Goal: Task Accomplishment & Management: Use online tool/utility

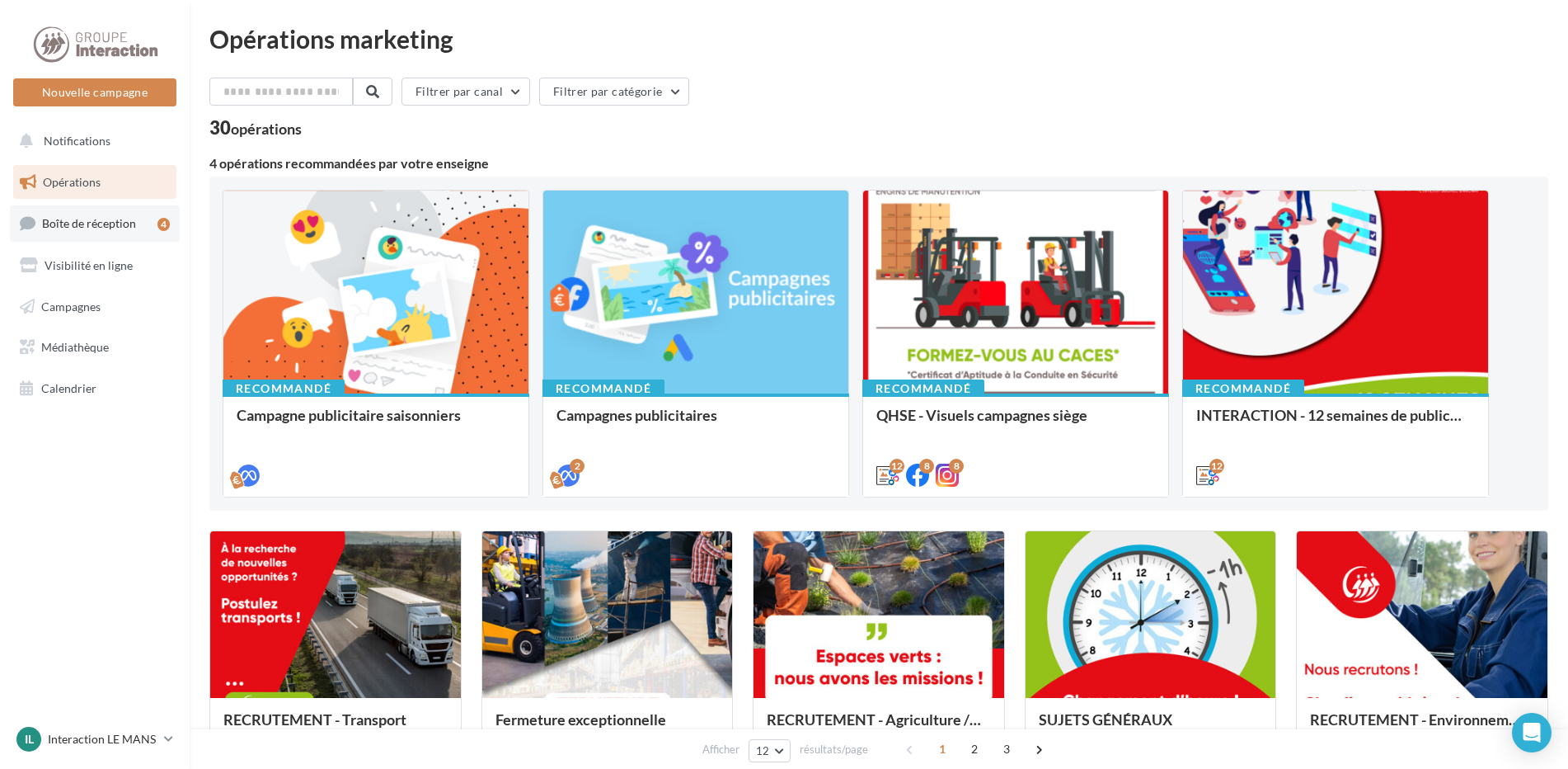
click at [100, 228] on span "Boîte de réception" at bounding box center [89, 223] width 94 height 14
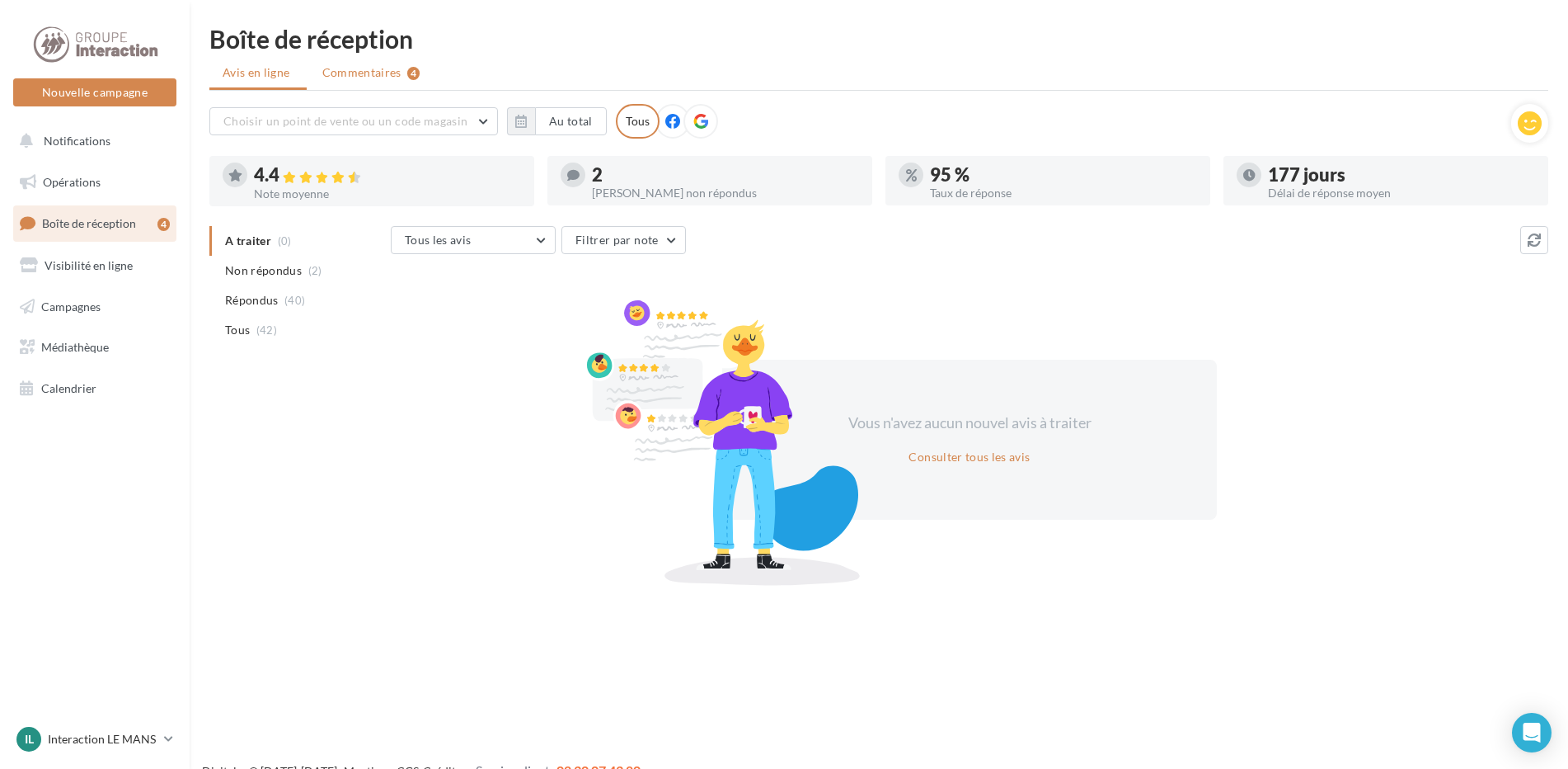
click at [371, 72] on span "Commentaires" at bounding box center [362, 72] width 79 height 16
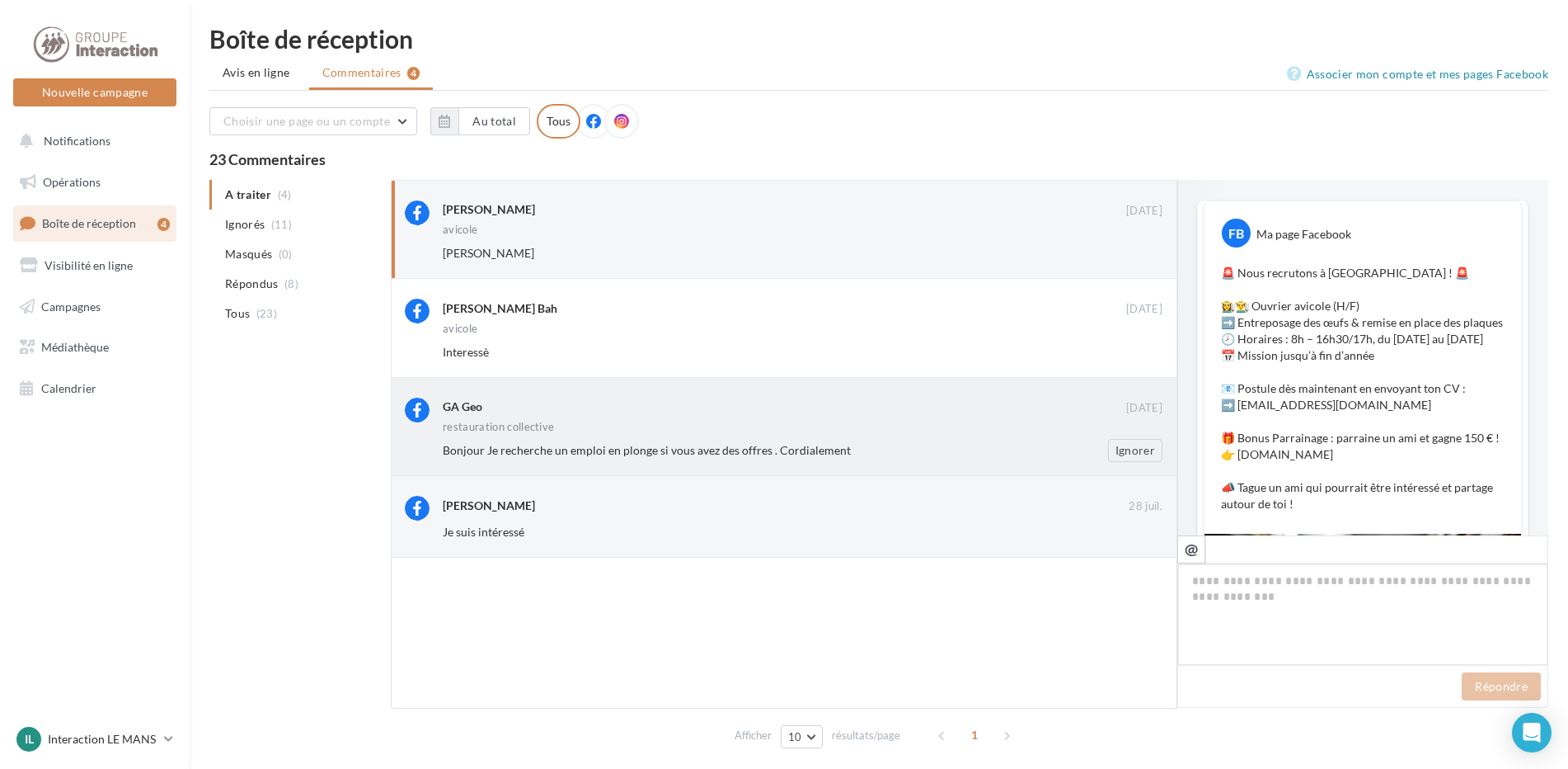
scroll to position [516, 0]
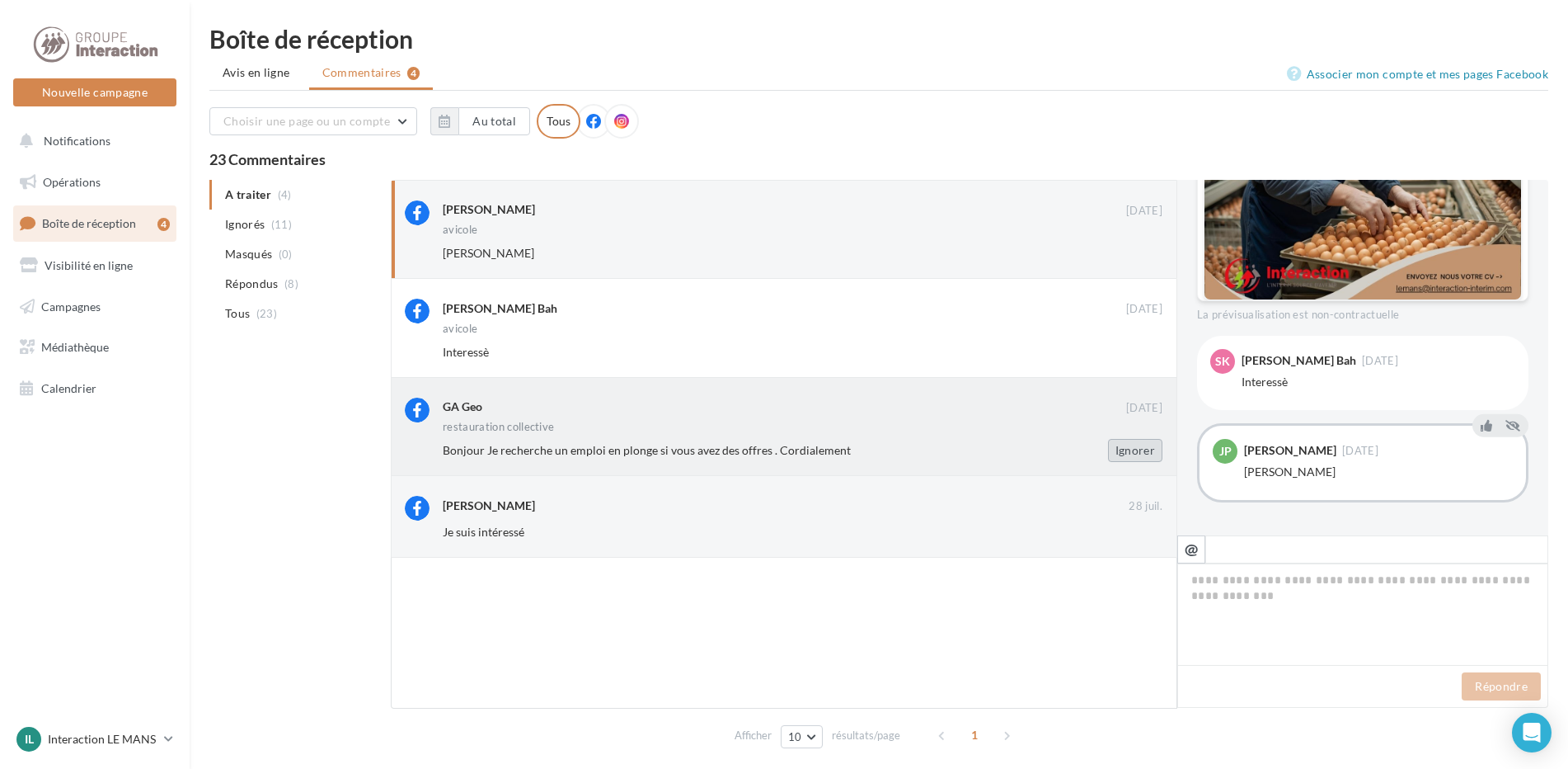
click at [1144, 440] on button "Ignorer" at bounding box center [1135, 451] width 54 height 23
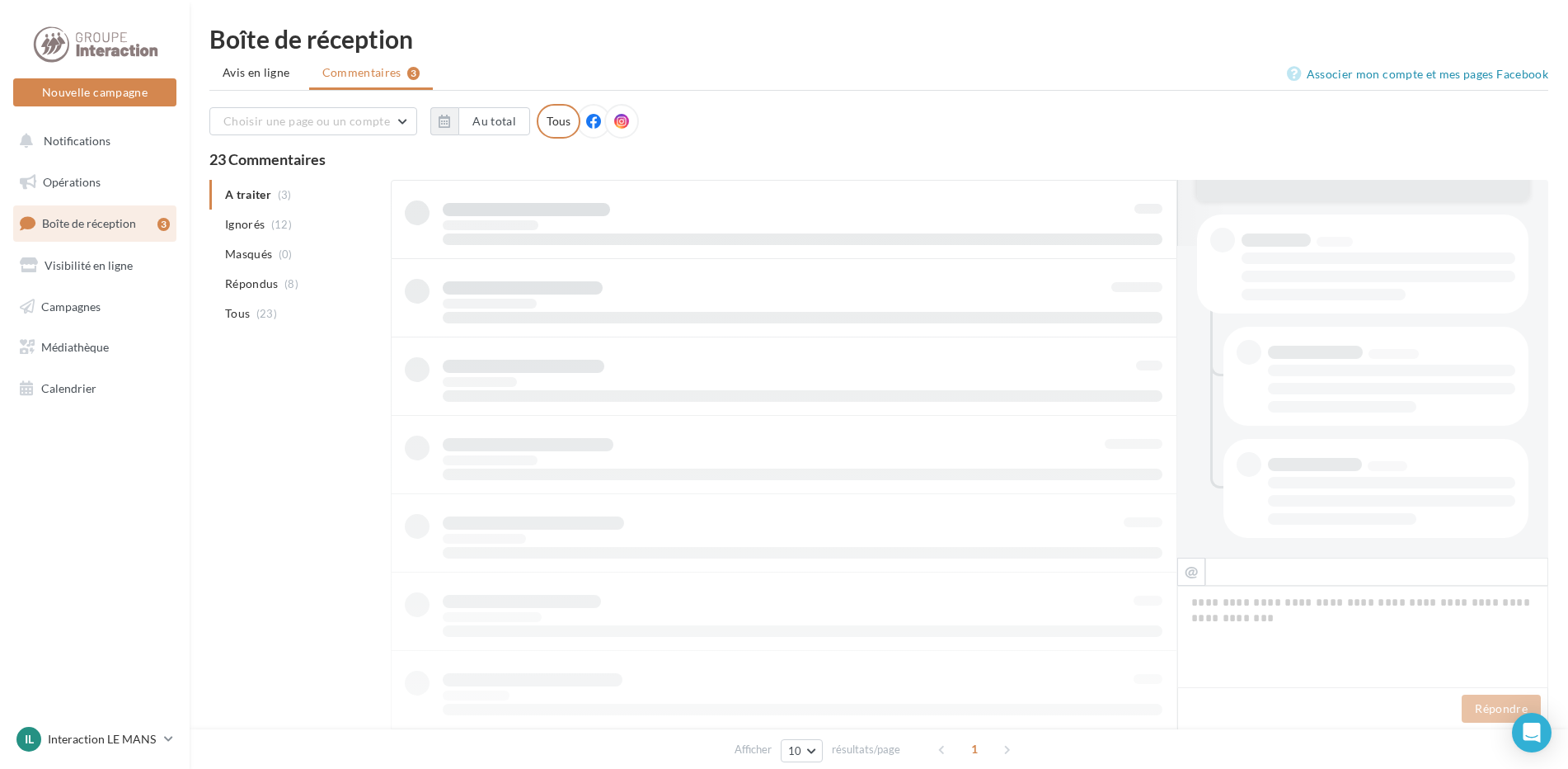
scroll to position [334, 0]
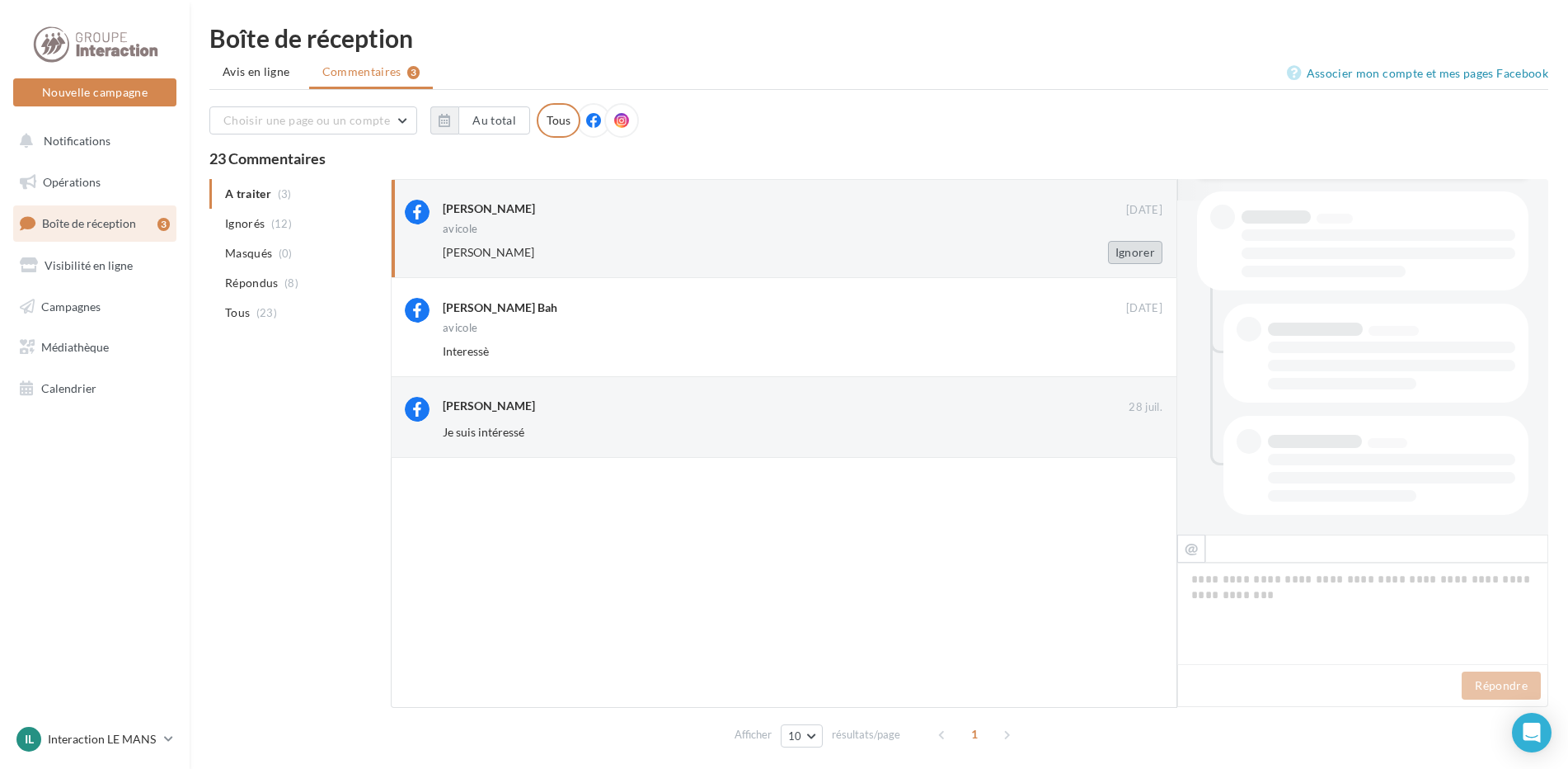
click at [1124, 260] on button "Ignorer" at bounding box center [1135, 253] width 54 height 23
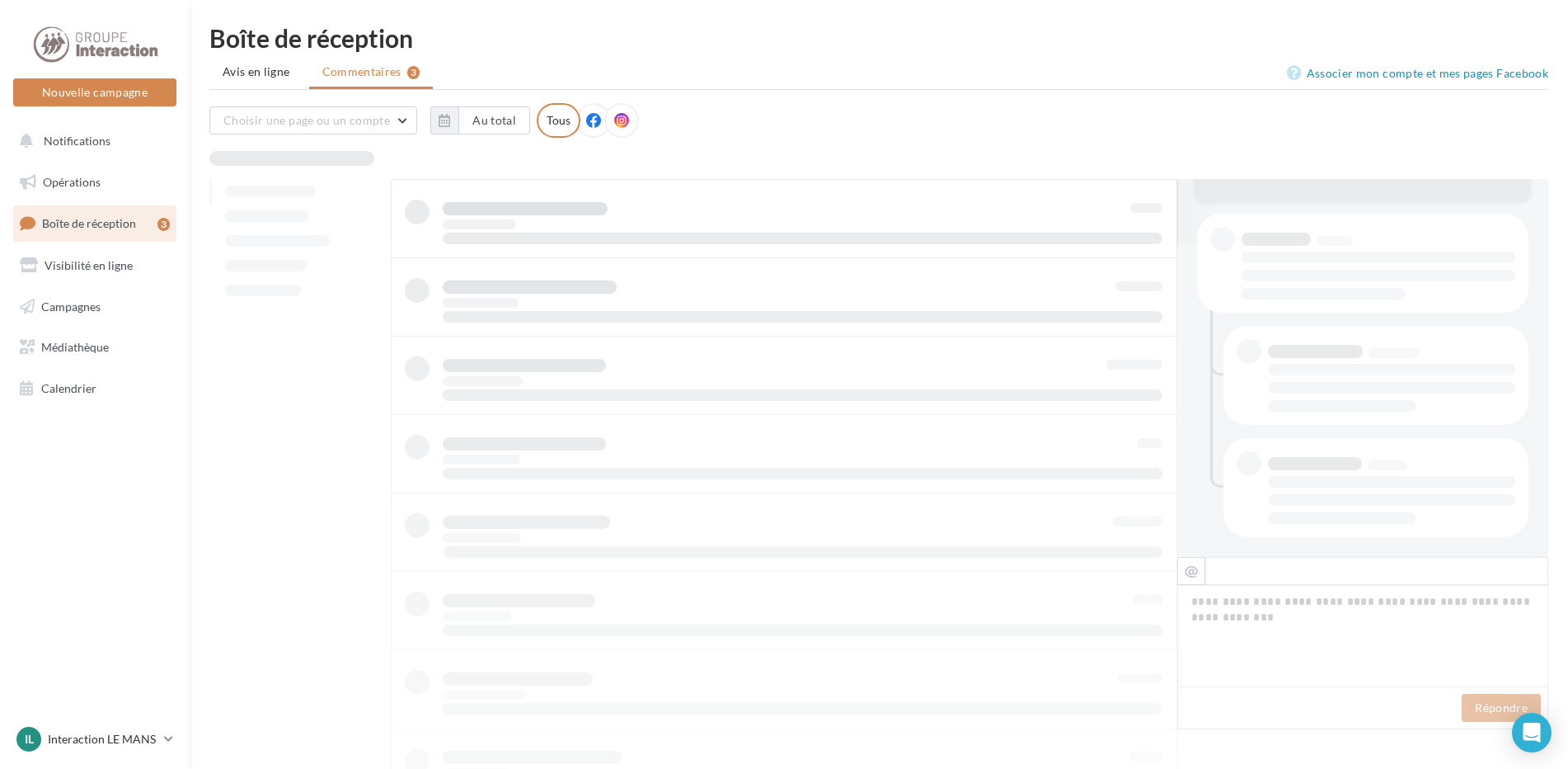
scroll to position [312, 0]
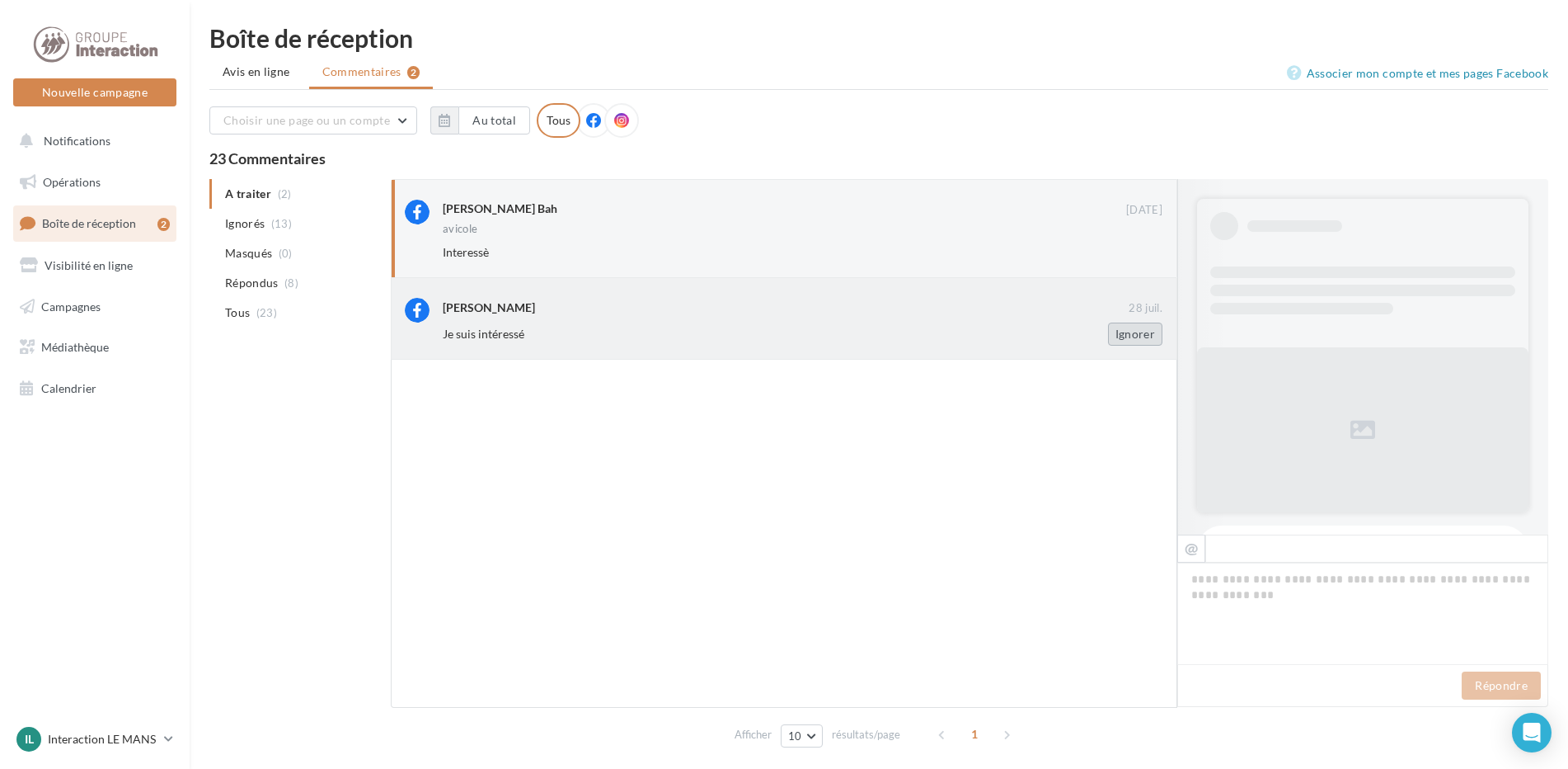
click at [1130, 330] on button "Ignorer" at bounding box center [1135, 334] width 54 height 23
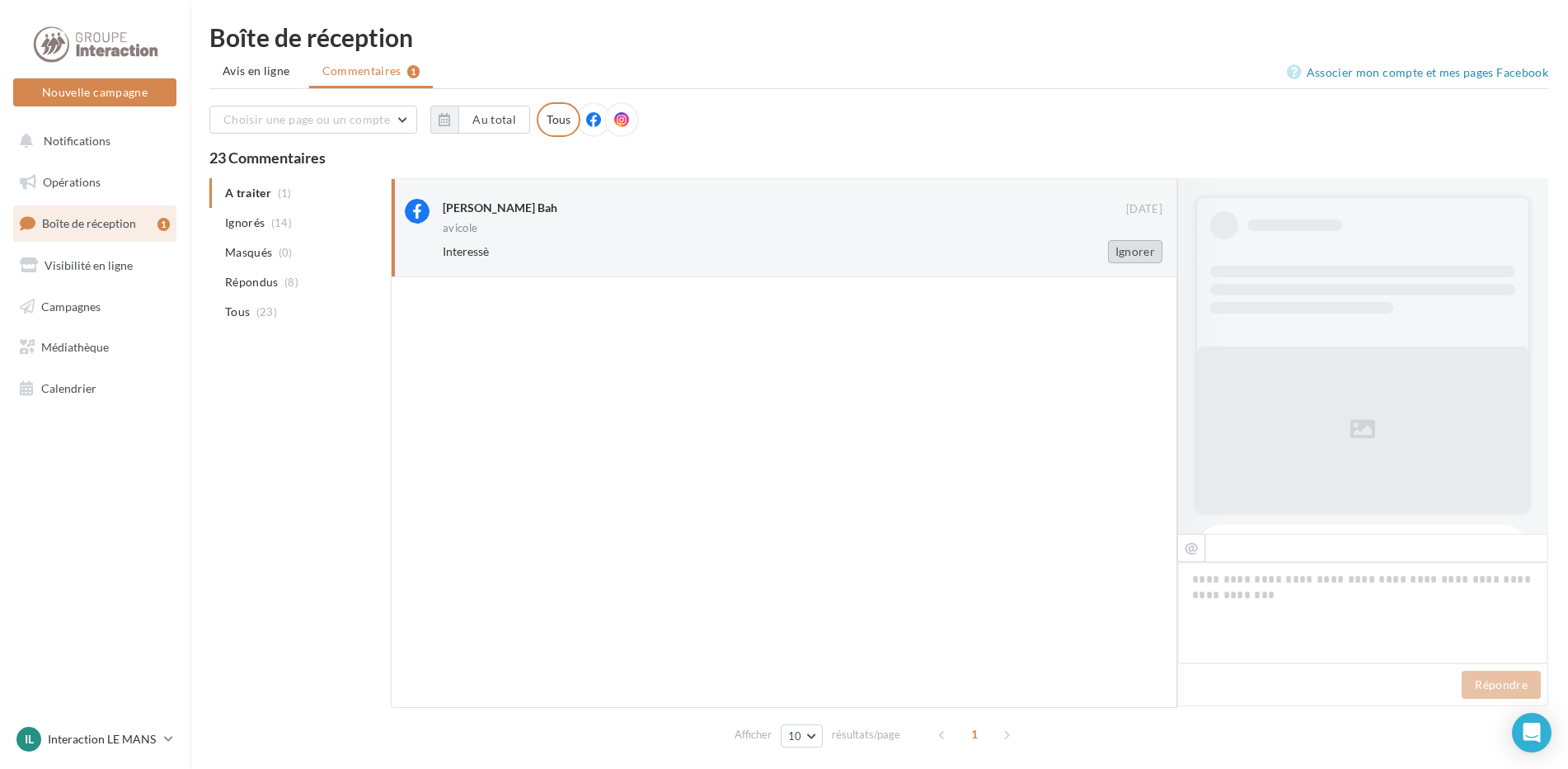
scroll to position [449, 0]
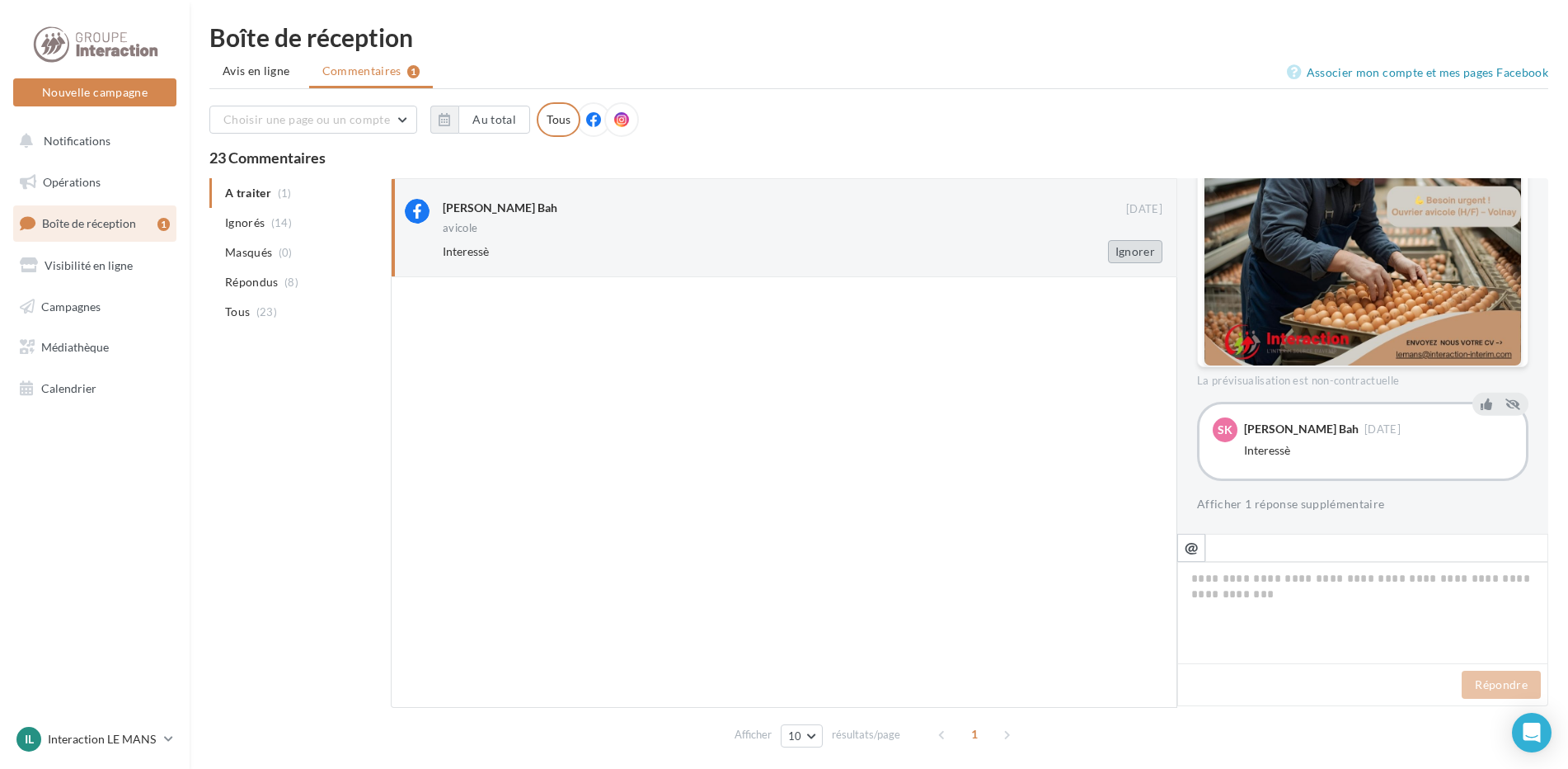
click at [1119, 247] on button "Ignorer" at bounding box center [1135, 252] width 54 height 23
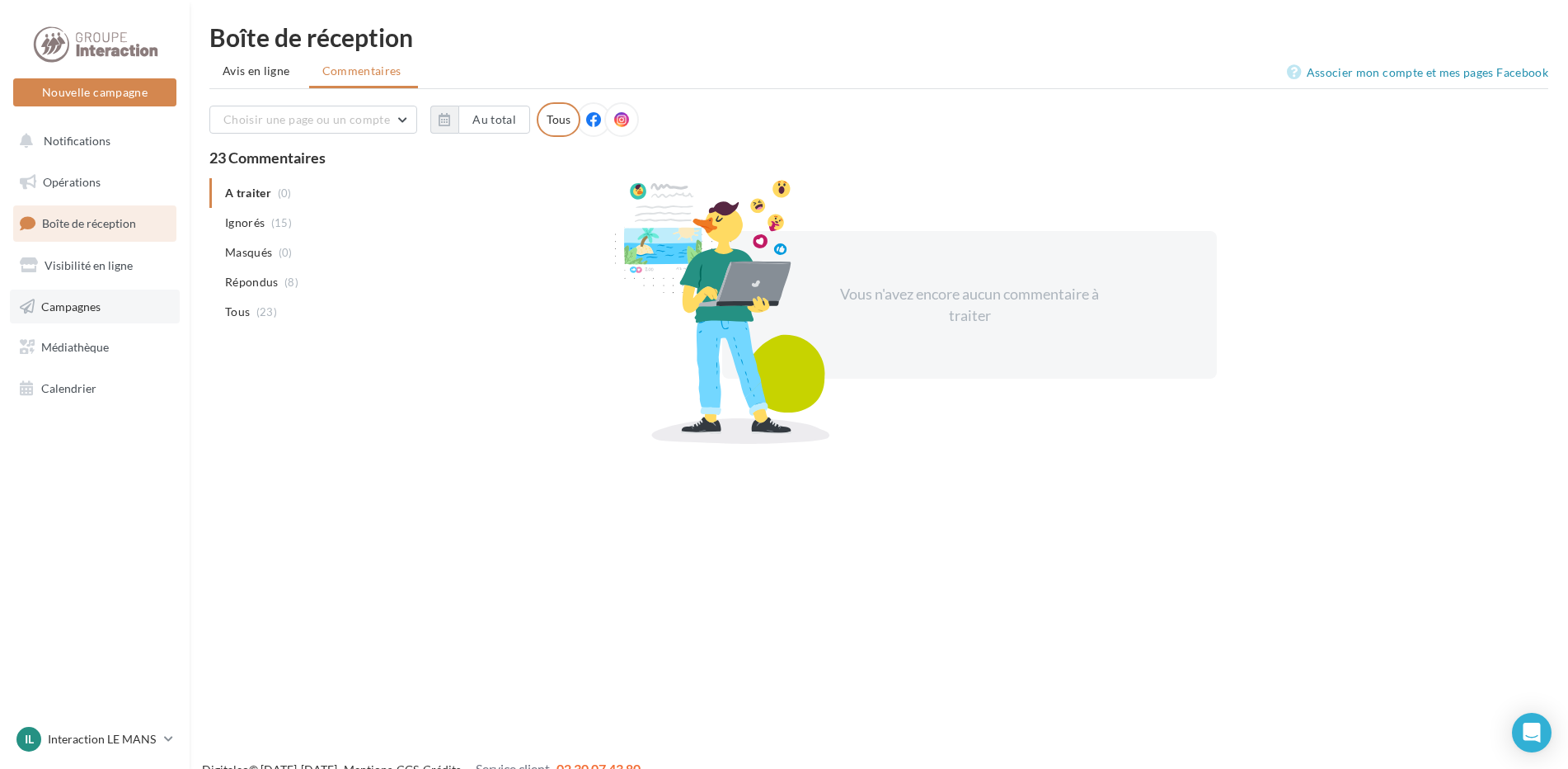
click at [103, 293] on link "Campagnes" at bounding box center [95, 306] width 170 height 34
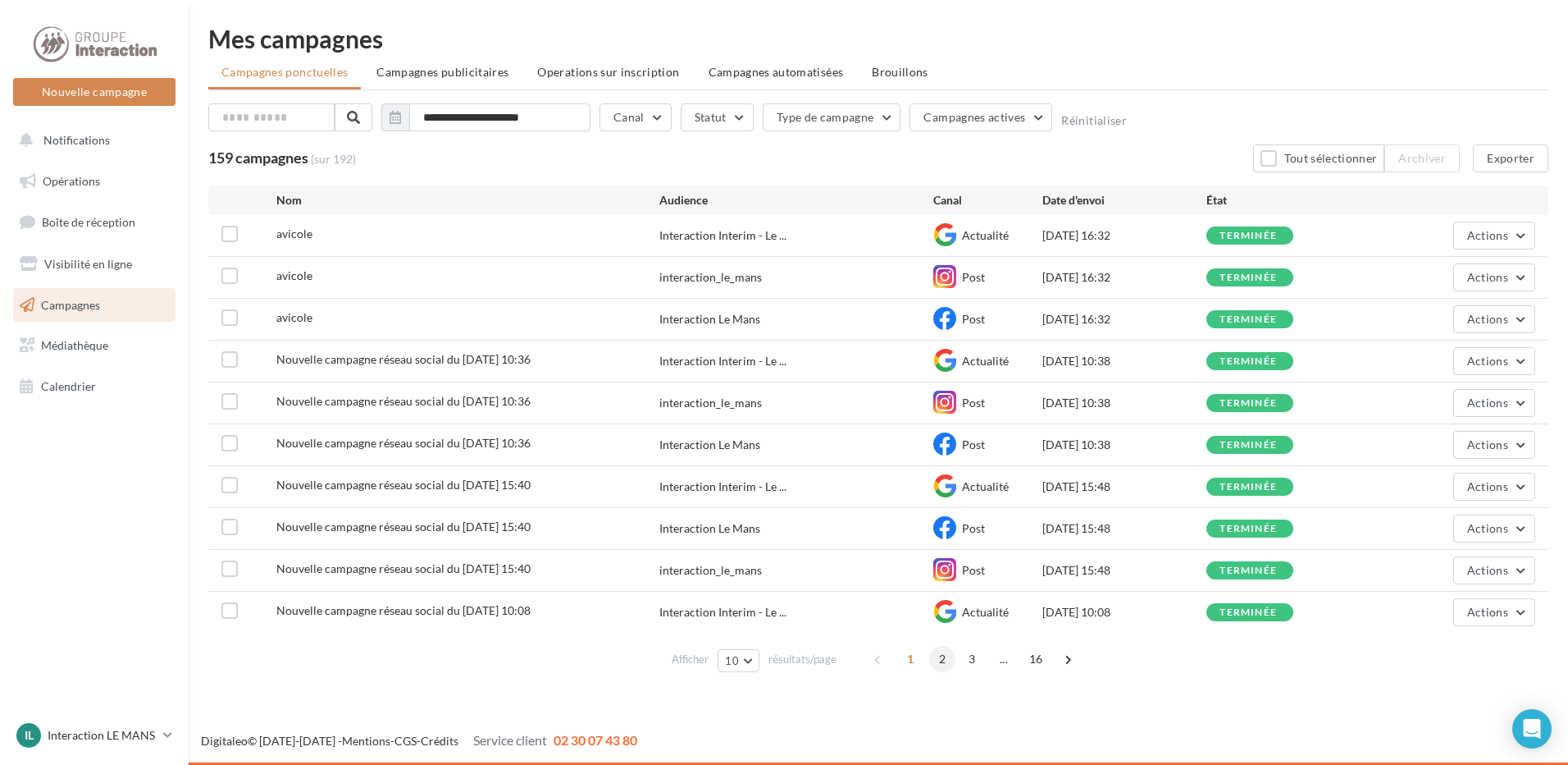
click at [943, 662] on span "2" at bounding box center [942, 658] width 26 height 26
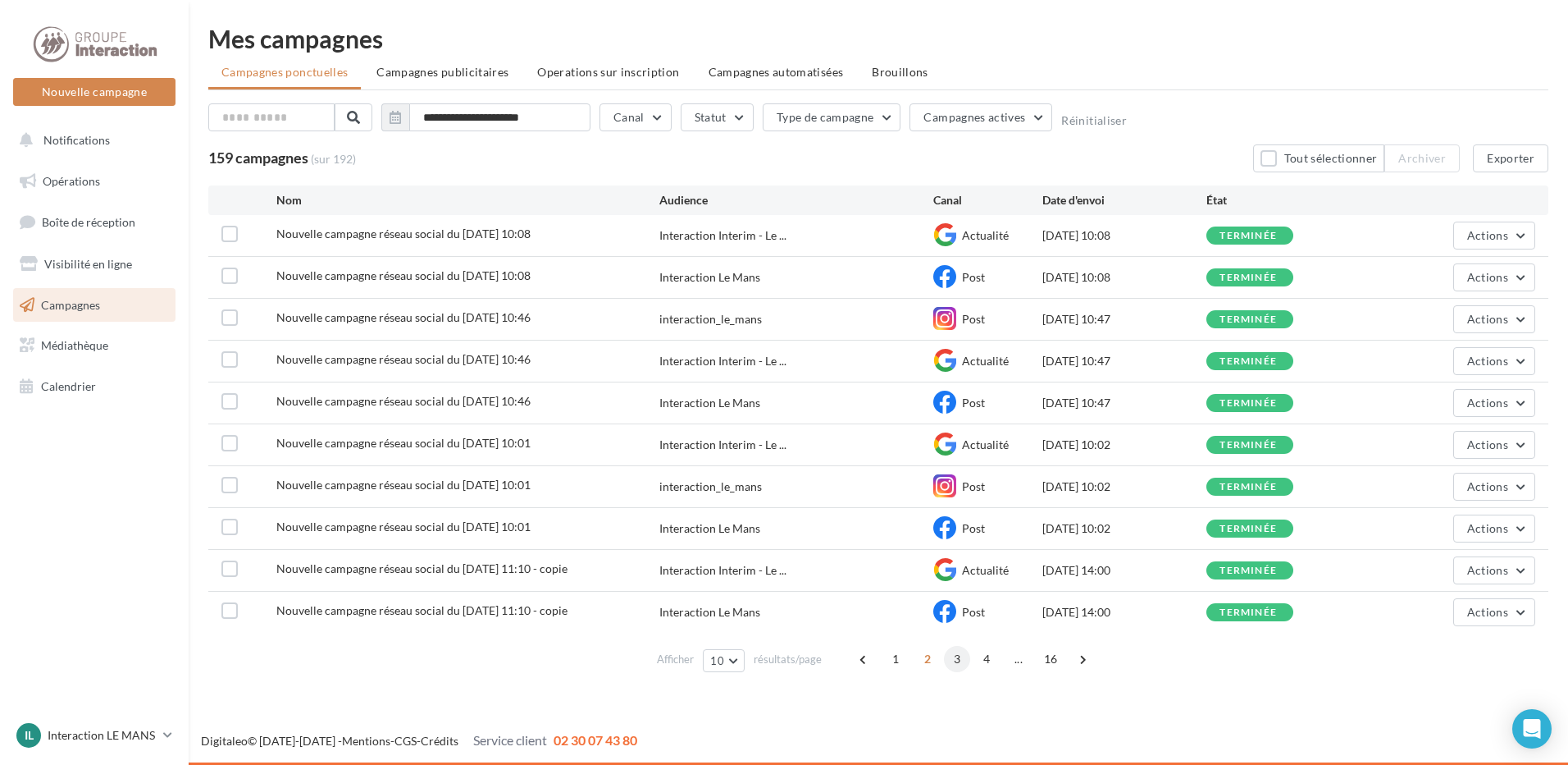
click at [954, 663] on span "3" at bounding box center [957, 658] width 26 height 26
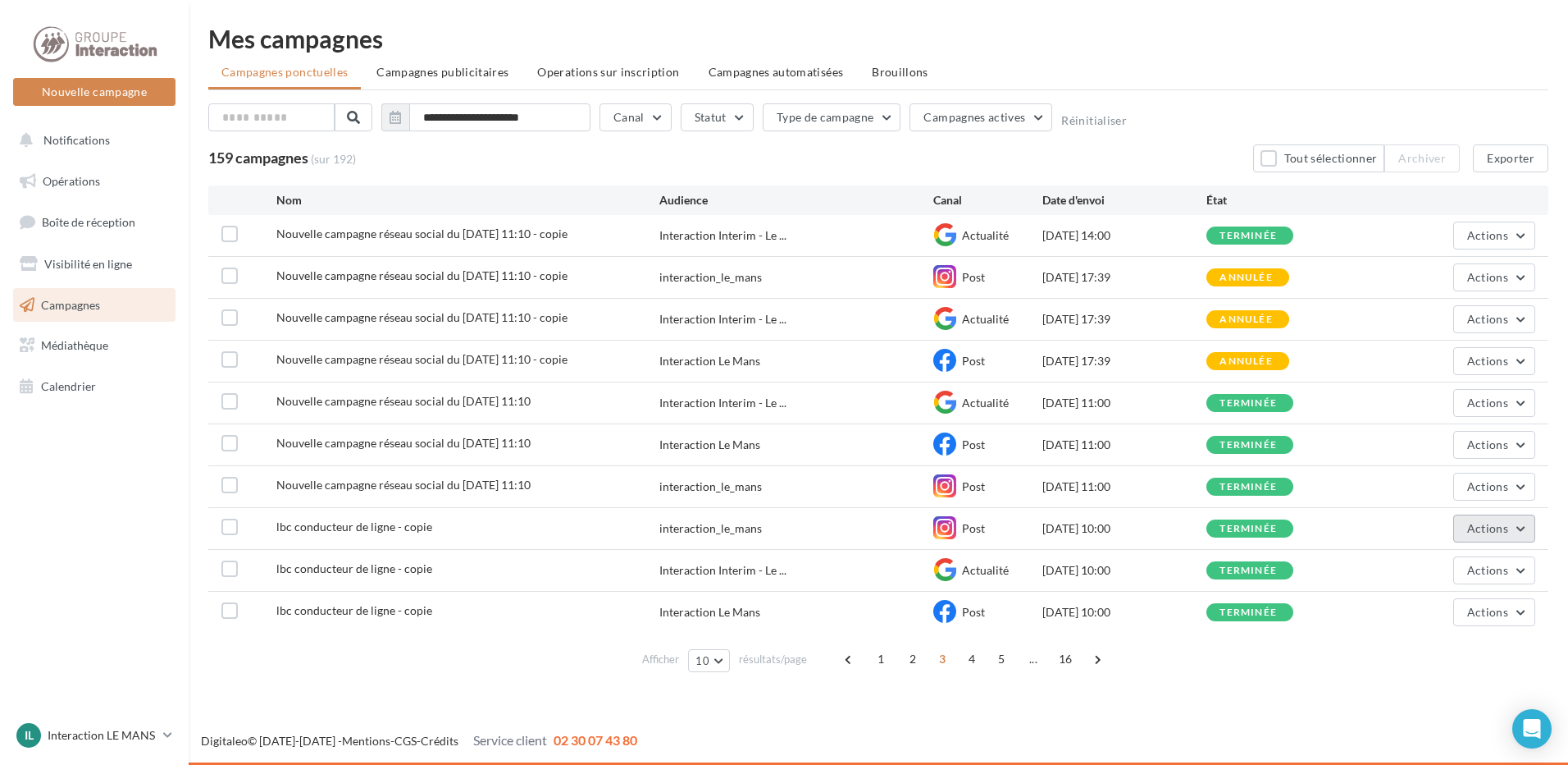
click at [1500, 530] on span "Actions" at bounding box center [1488, 529] width 41 height 14
click at [1442, 637] on button "Dupliquer" at bounding box center [1453, 652] width 164 height 42
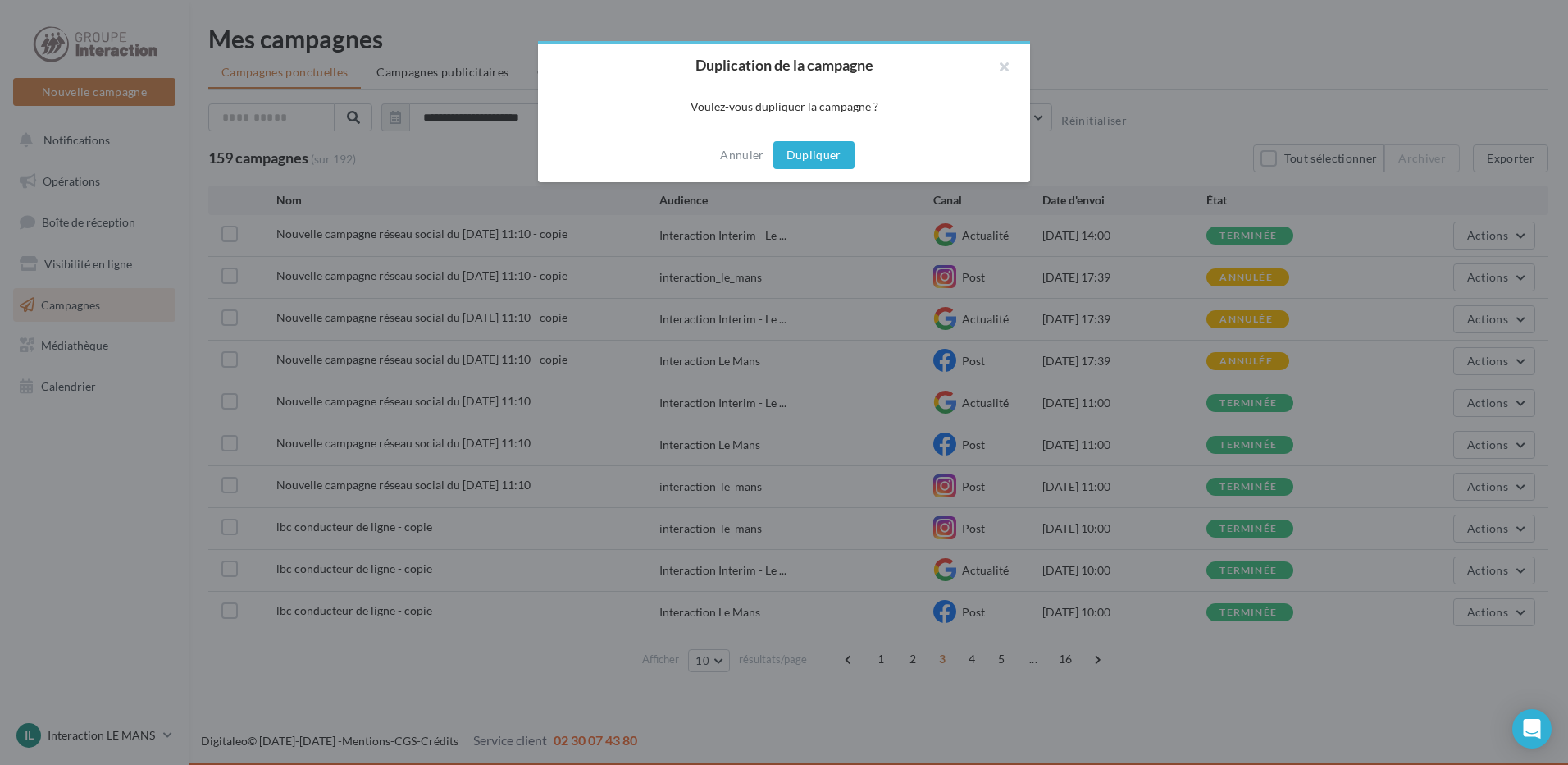
click at [813, 154] on button "Dupliquer" at bounding box center [814, 155] width 81 height 28
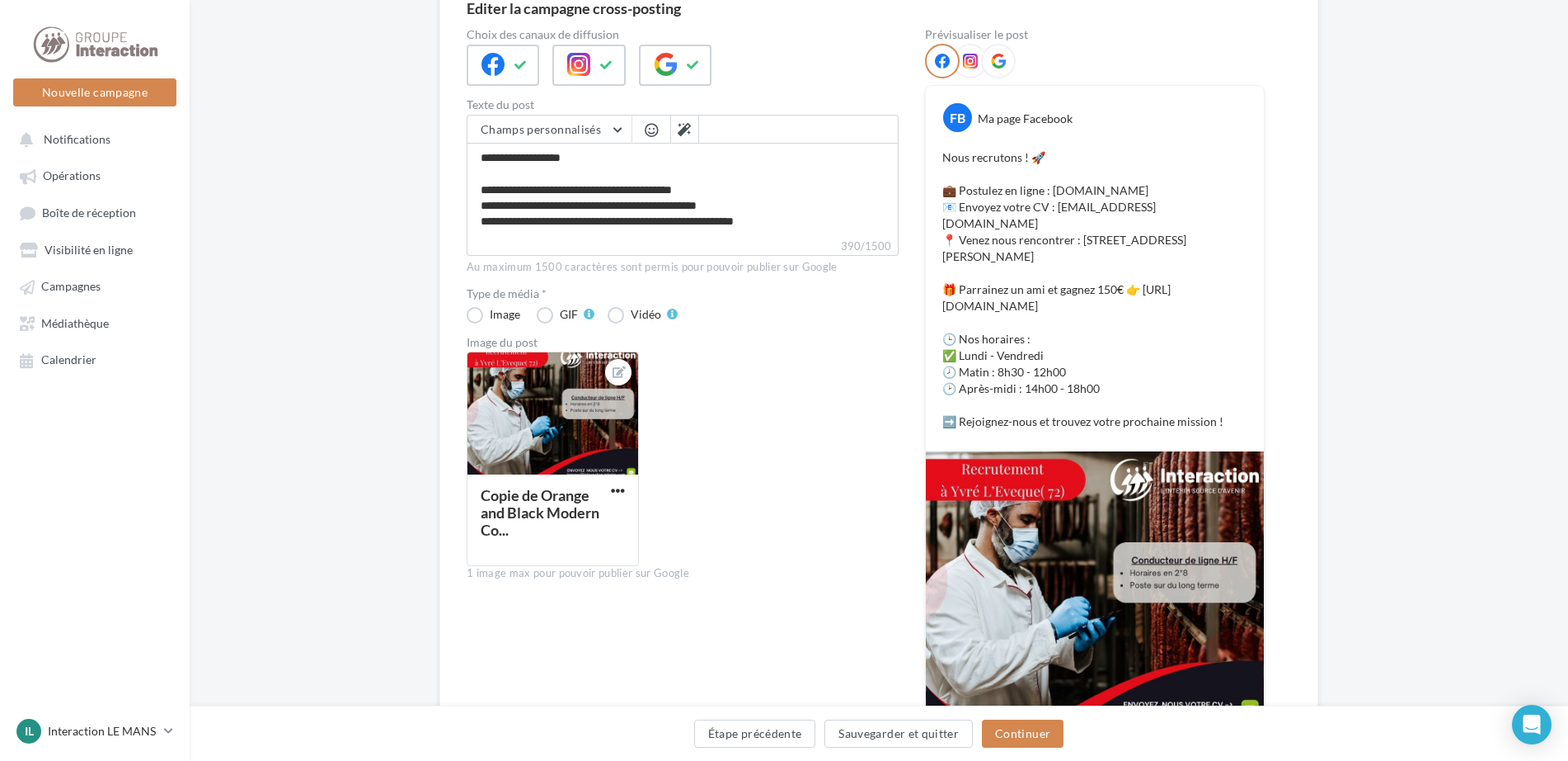
scroll to position [248, 0]
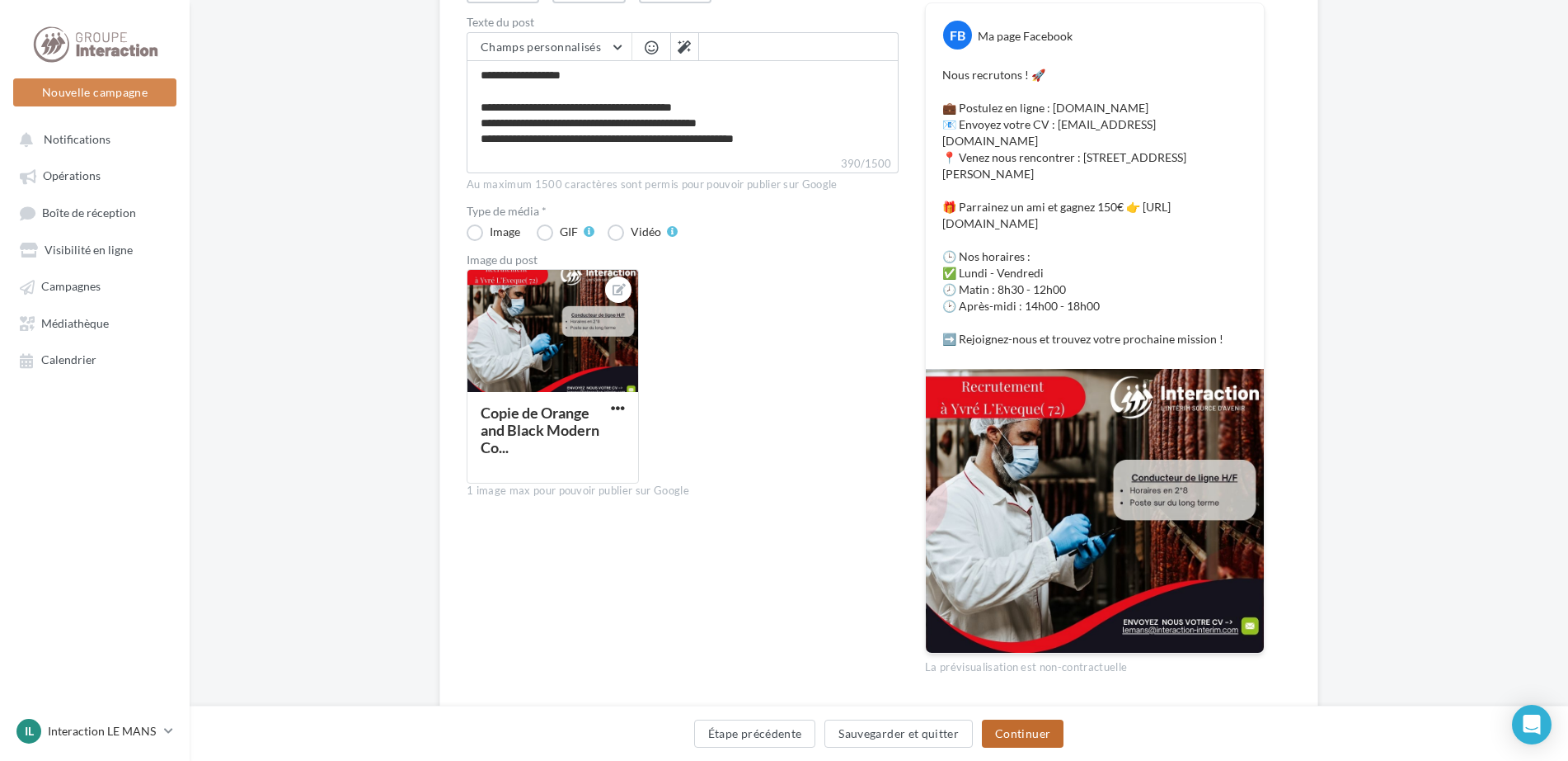
click at [1031, 739] on button "Continuer" at bounding box center [1022, 733] width 81 height 28
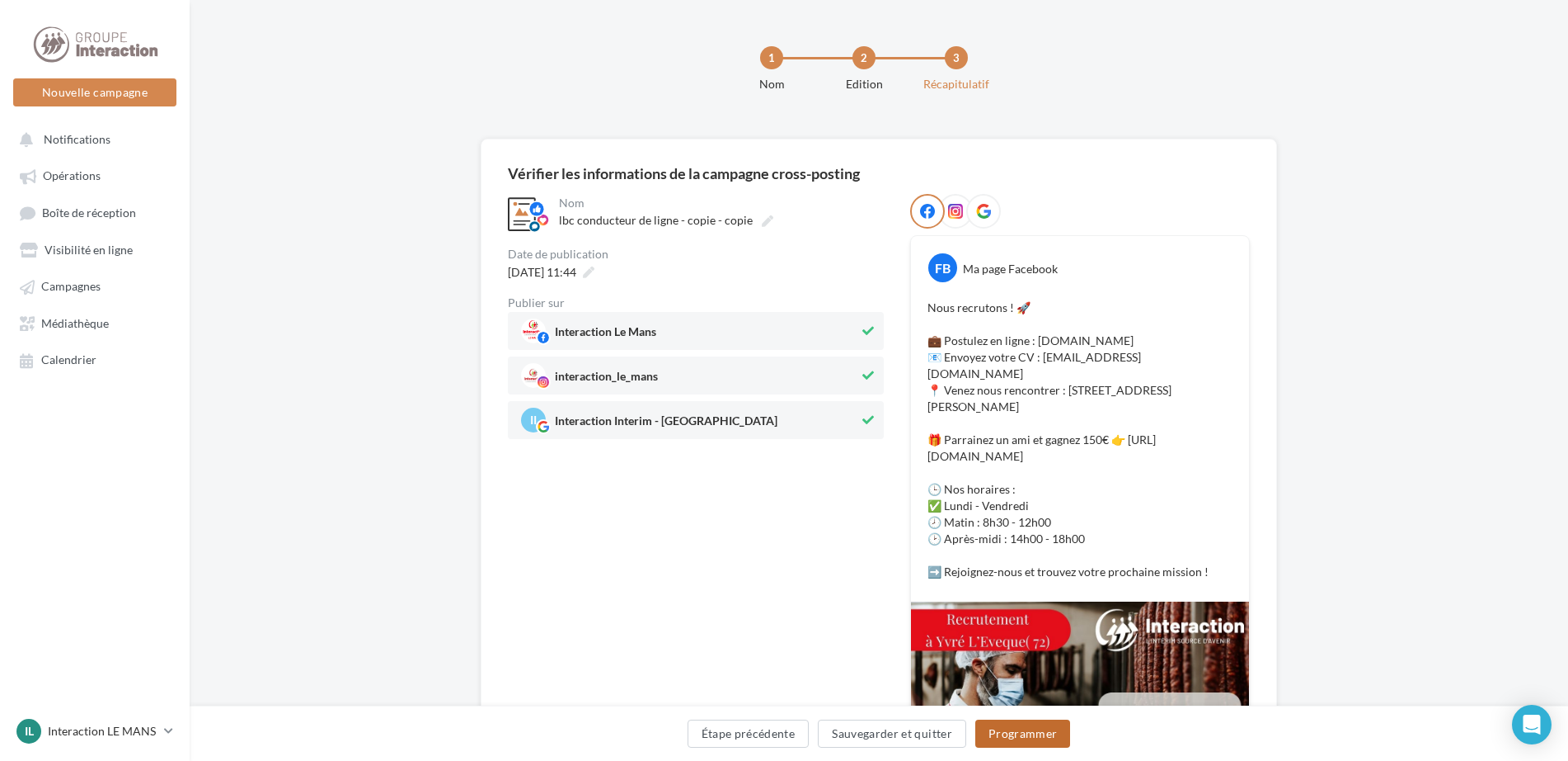
click at [1031, 733] on button "Programmer" at bounding box center [1023, 733] width 96 height 28
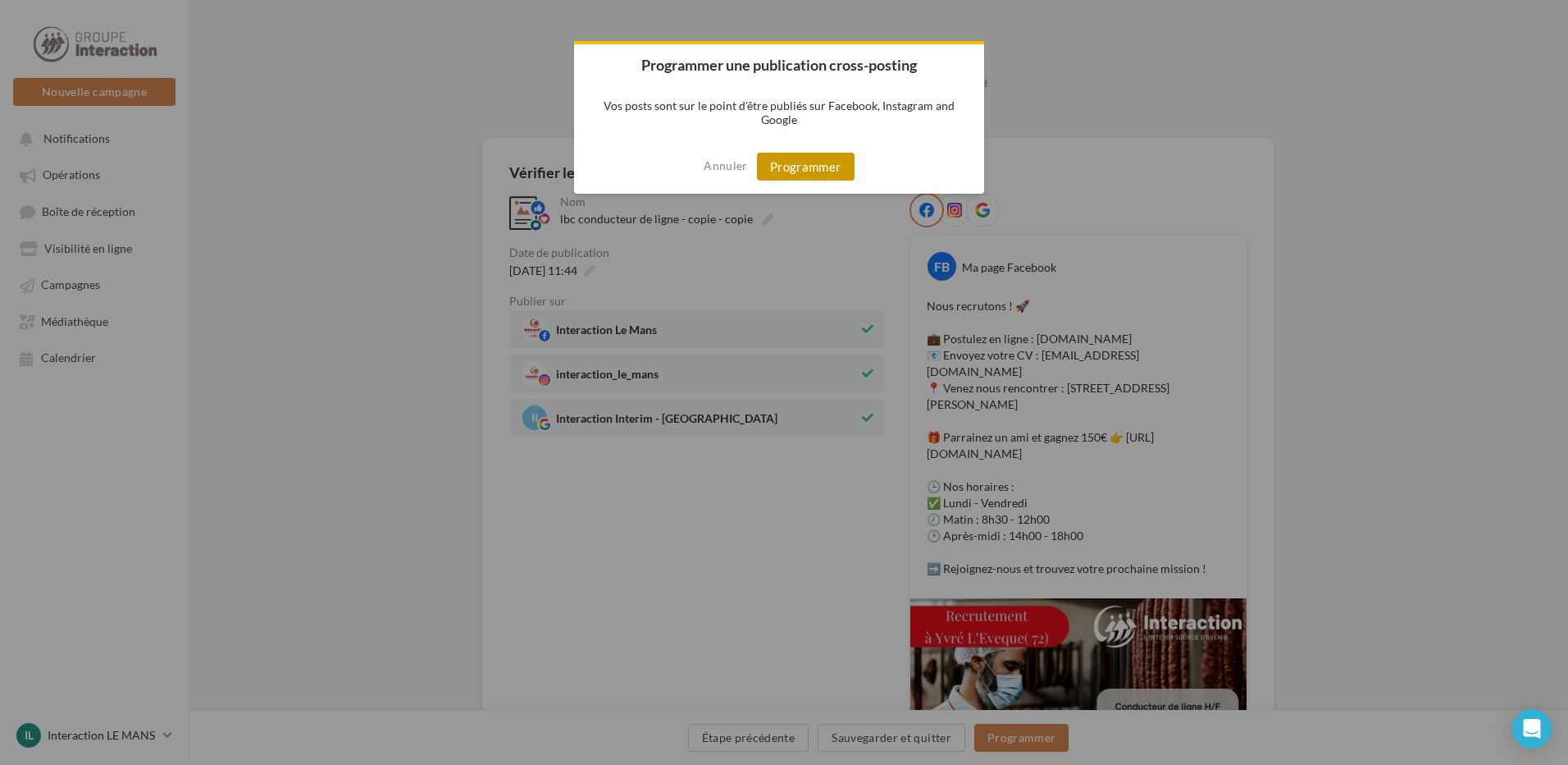
click at [799, 178] on button "Programmer" at bounding box center [805, 166] width 98 height 28
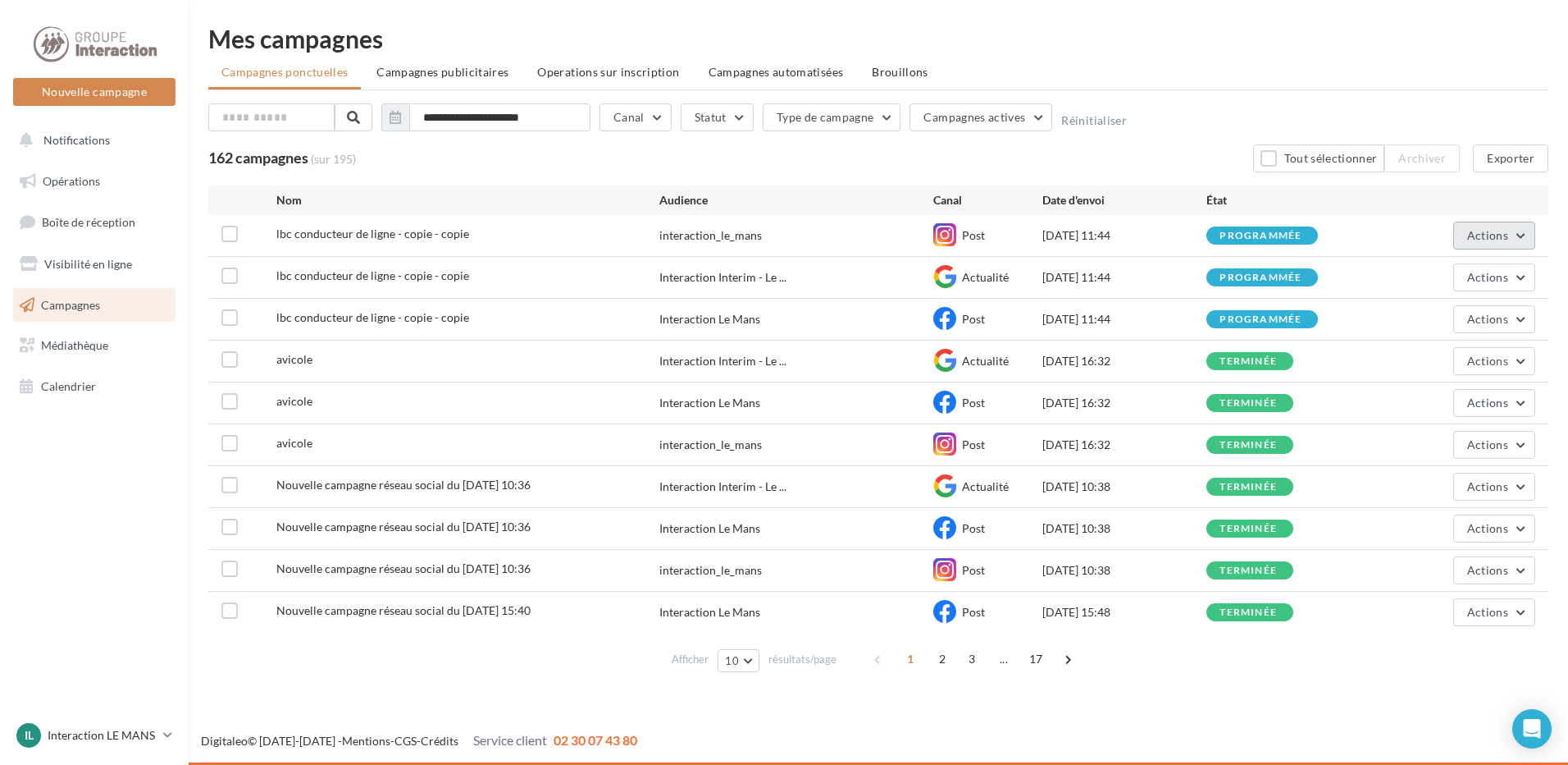
click at [1466, 241] on button "Actions" at bounding box center [1493, 235] width 82 height 28
click at [1429, 273] on button "Voir les résultats" at bounding box center [1453, 273] width 164 height 42
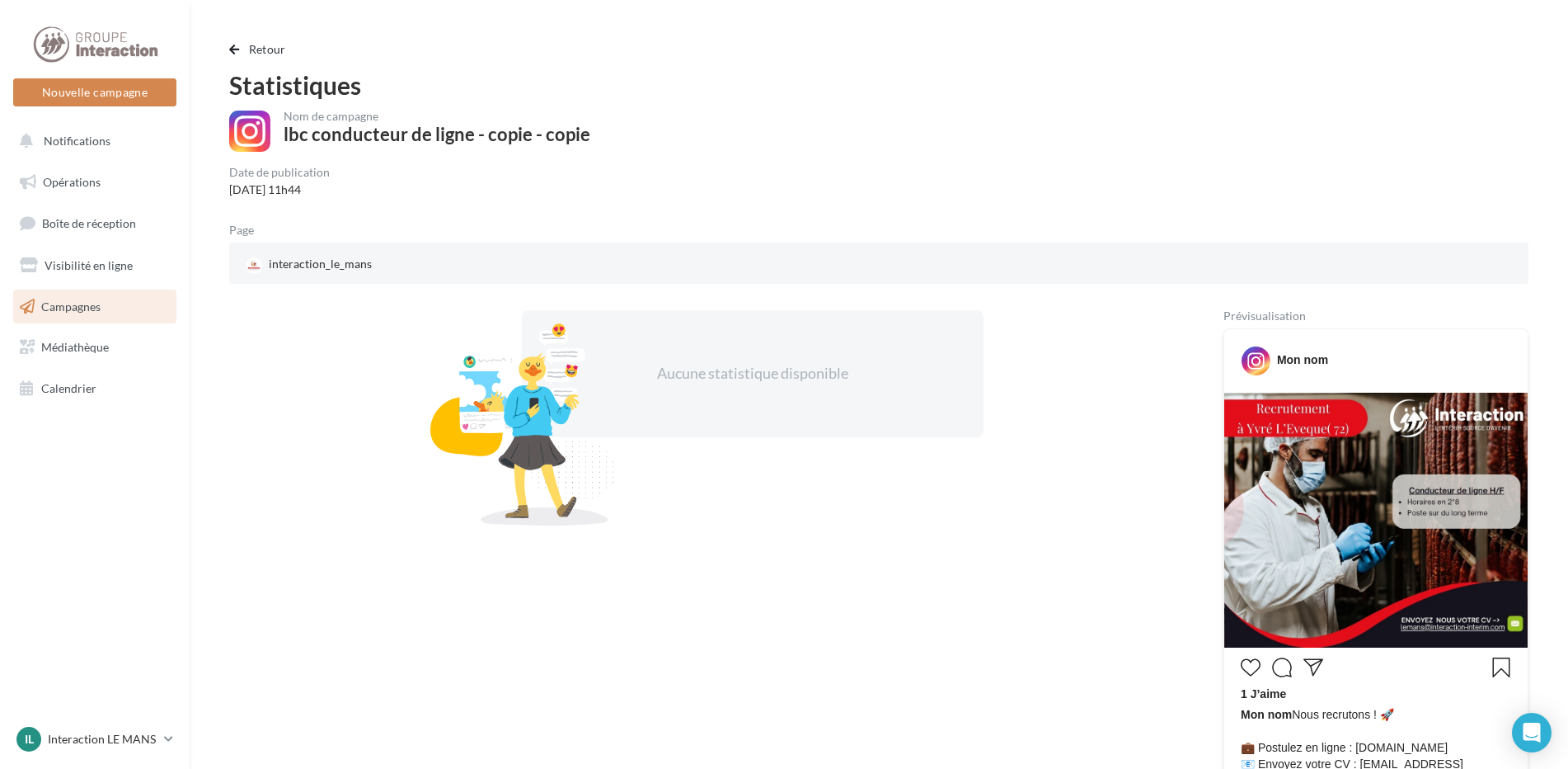
scroll to position [248, 0]
